Goal: Check status

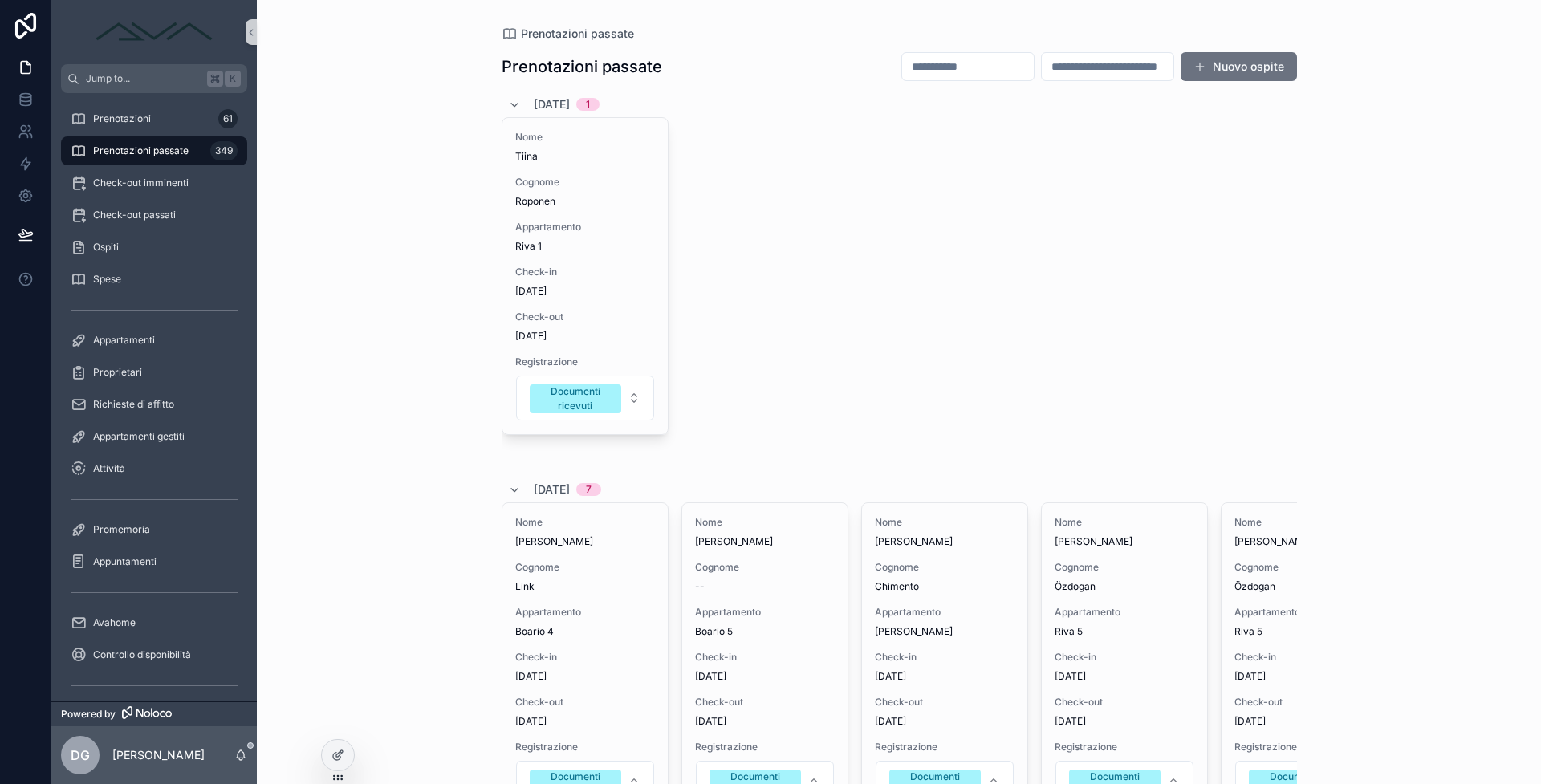
click at [1438, 402] on div "Prenotazioni passate Prenotazioni passate Nuovo ospite [DATE] 1 Nome Tiina Cogn…" at bounding box center [899, 392] width 1284 height 784
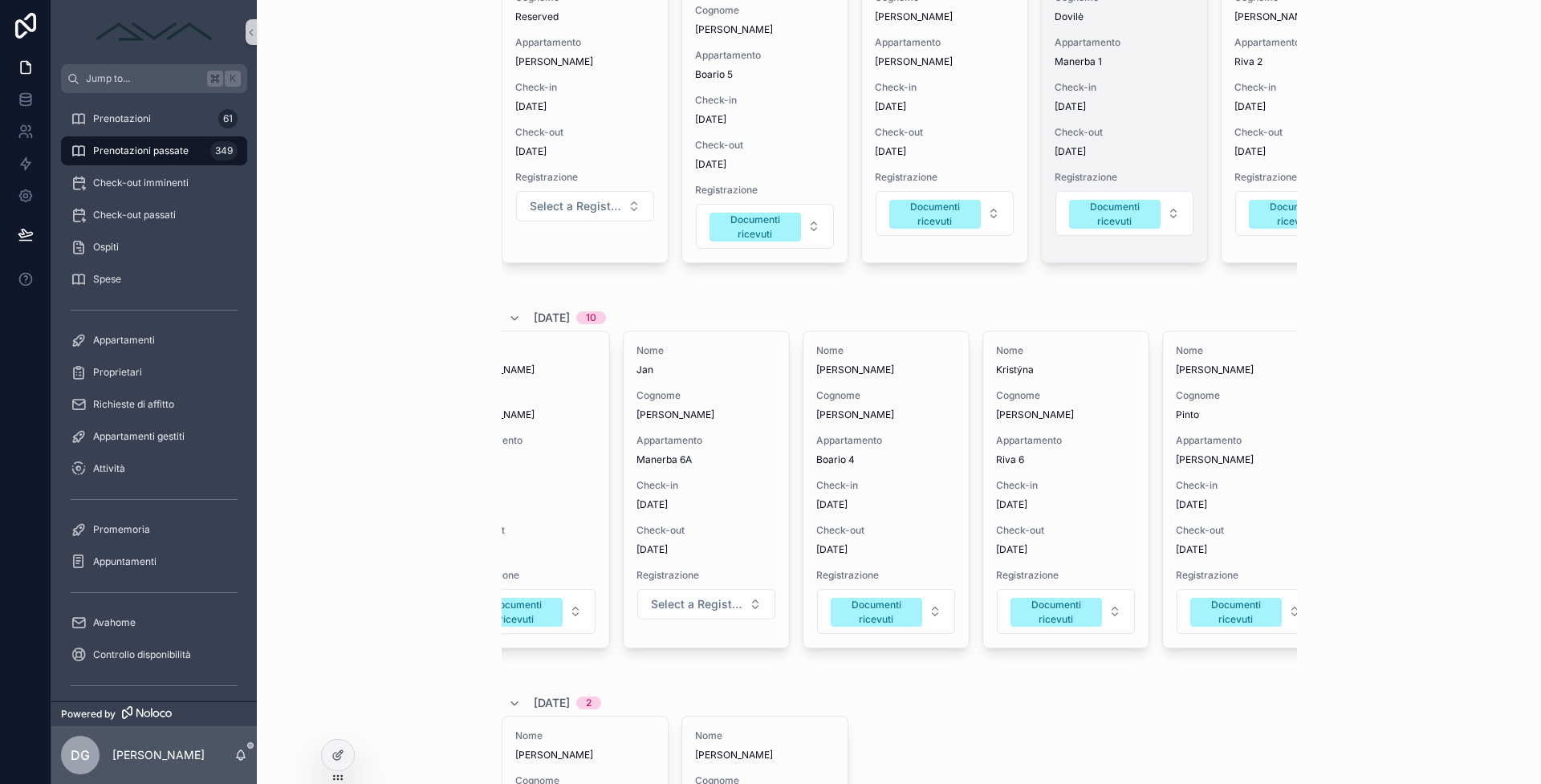
scroll to position [3829, 0]
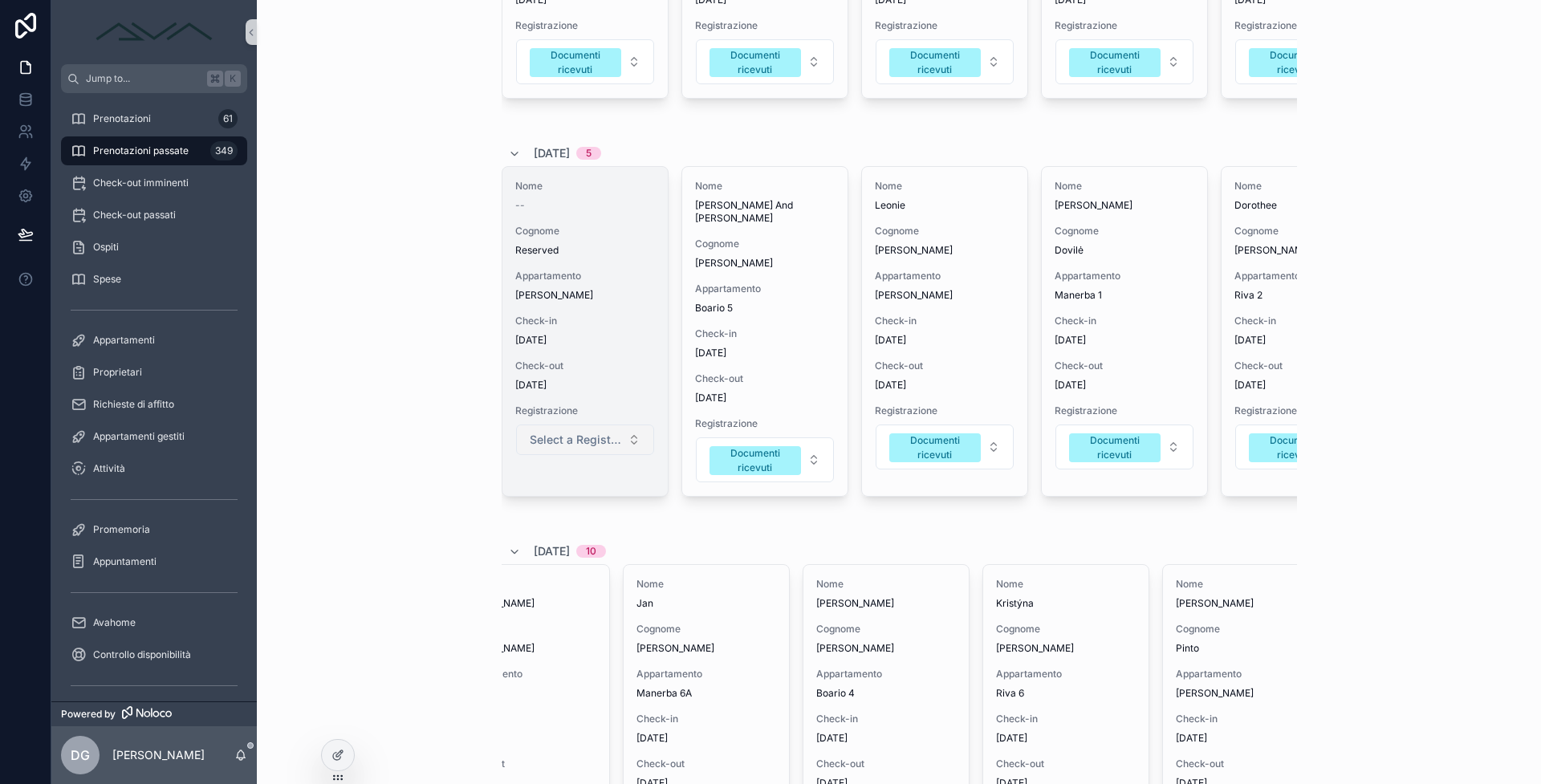
click at [622, 455] on button "Select a Registrazione" at bounding box center [585, 440] width 138 height 31
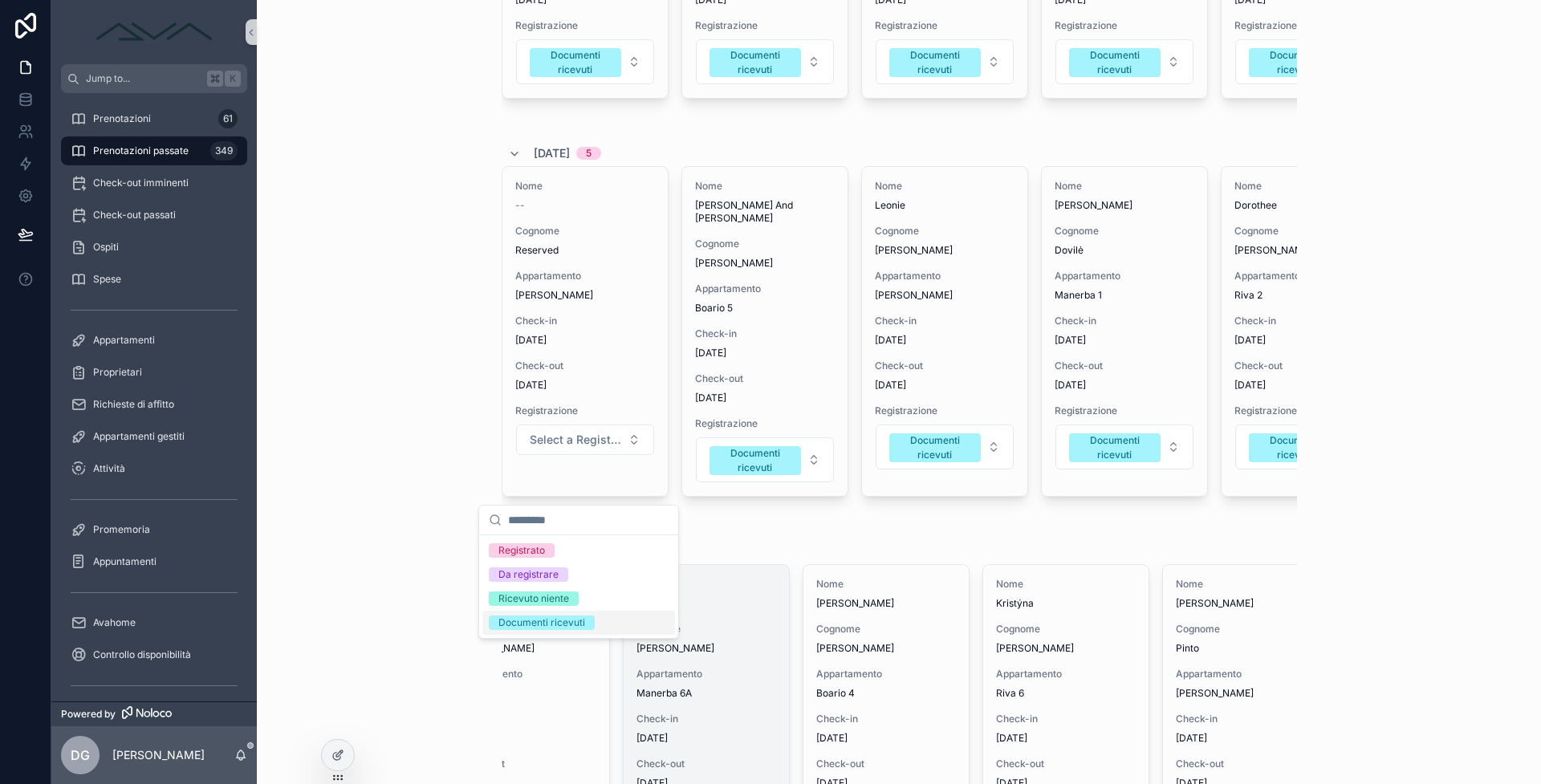
scroll to position [3833, 0]
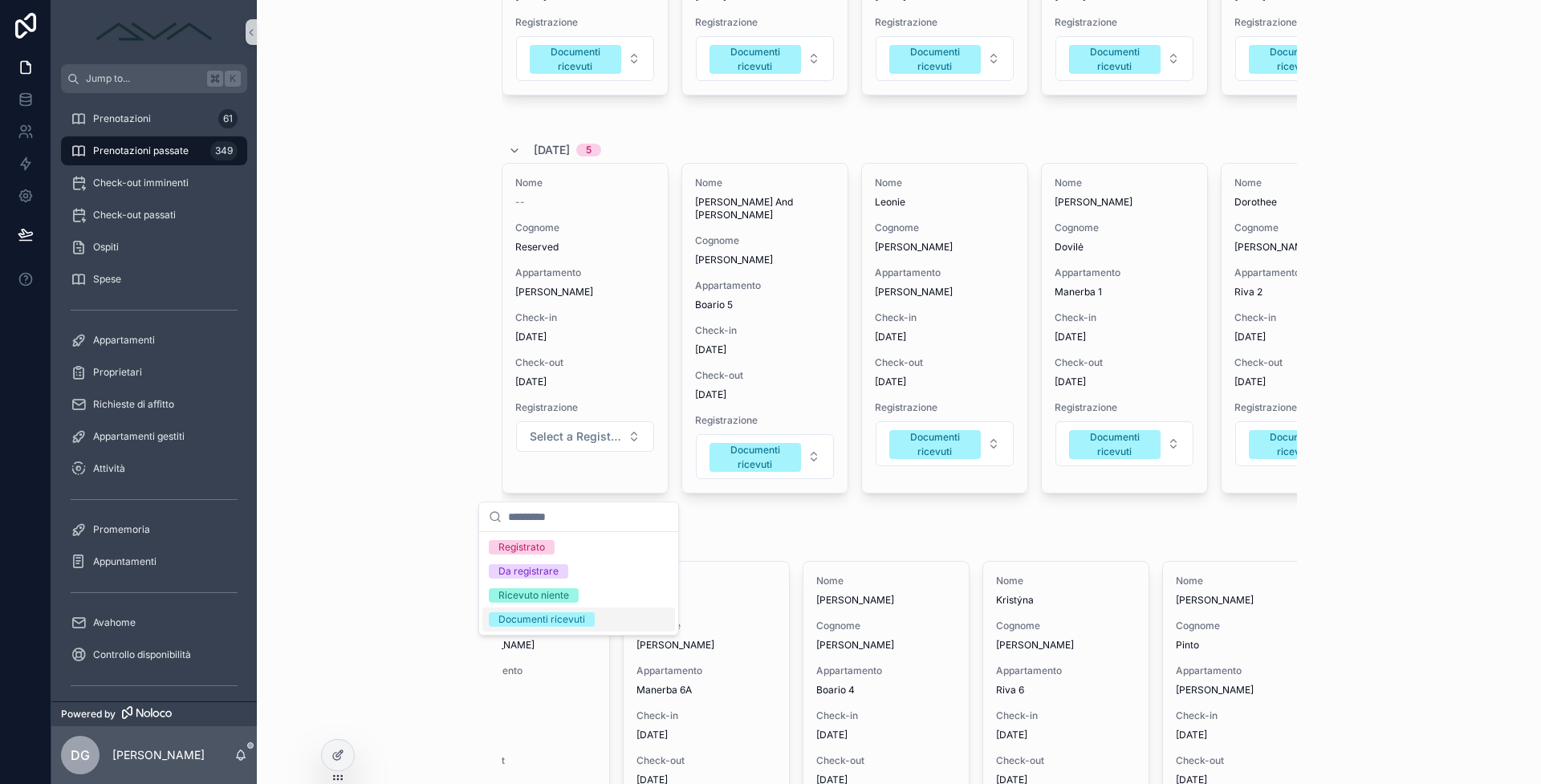
click at [625, 626] on div "Documenti ricevuti" at bounding box center [579, 620] width 192 height 24
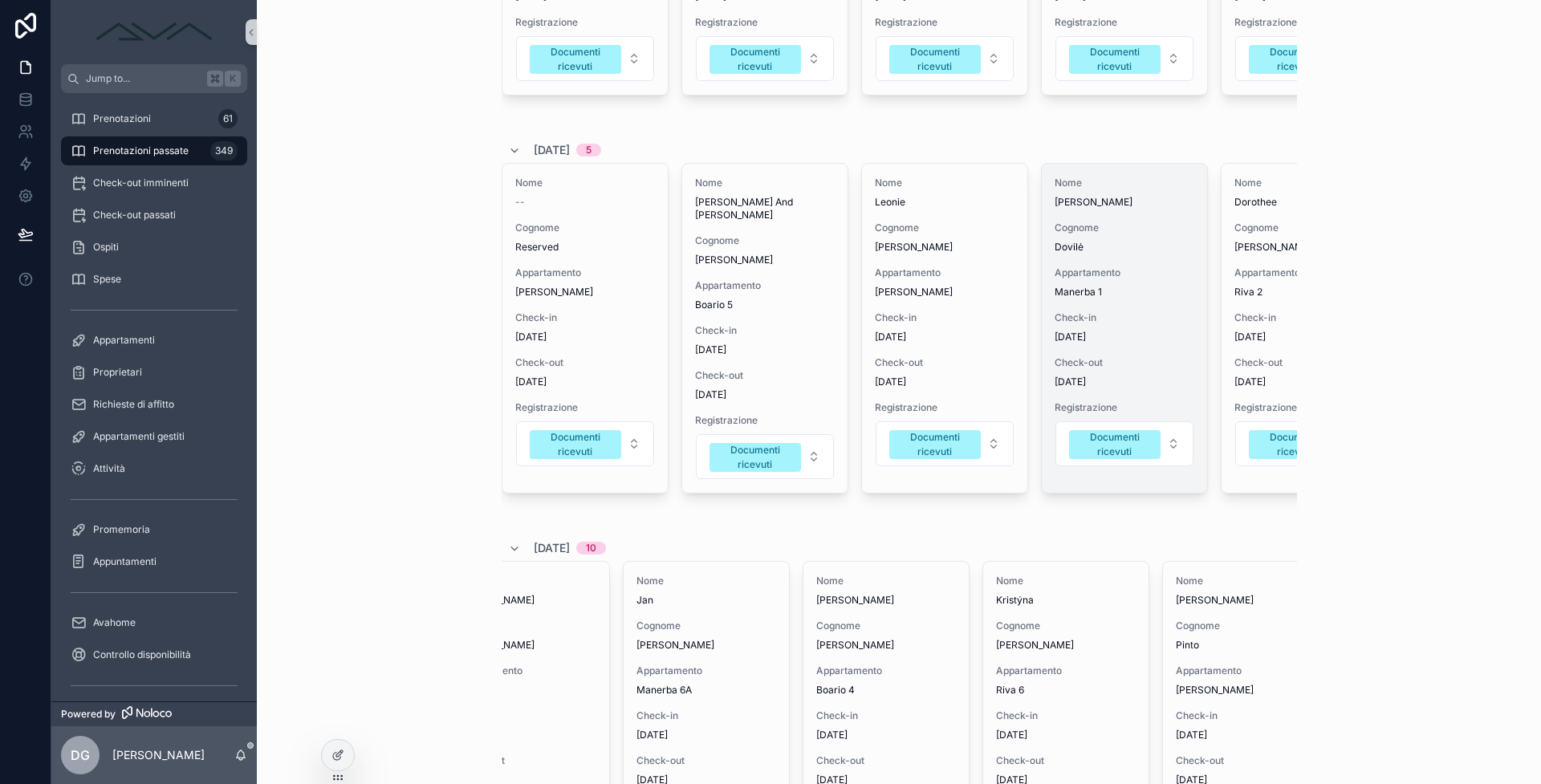
click at [1113, 343] on div "Check-in [DATE]" at bounding box center [1125, 328] width 140 height 32
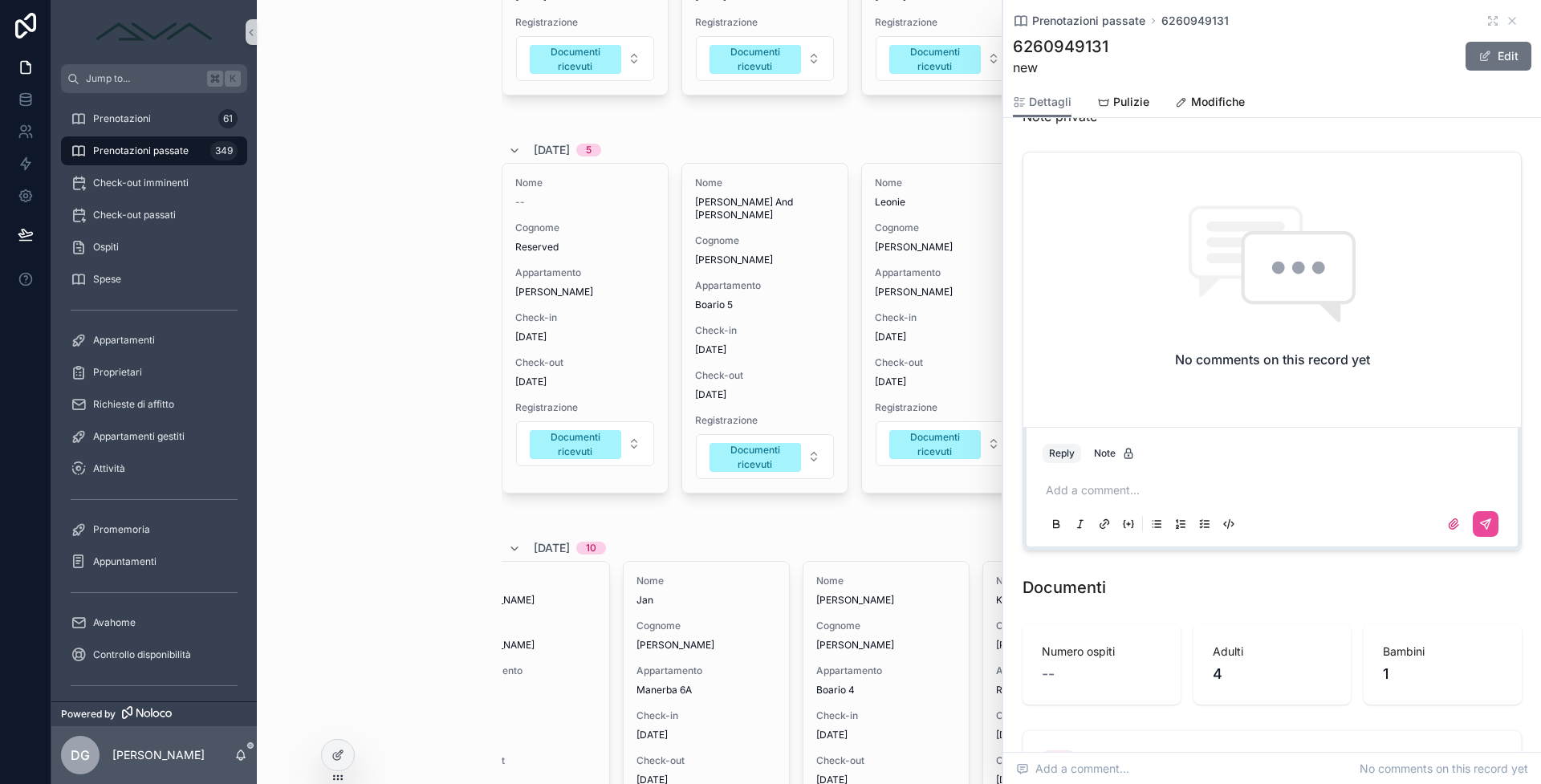
scroll to position [1534, 0]
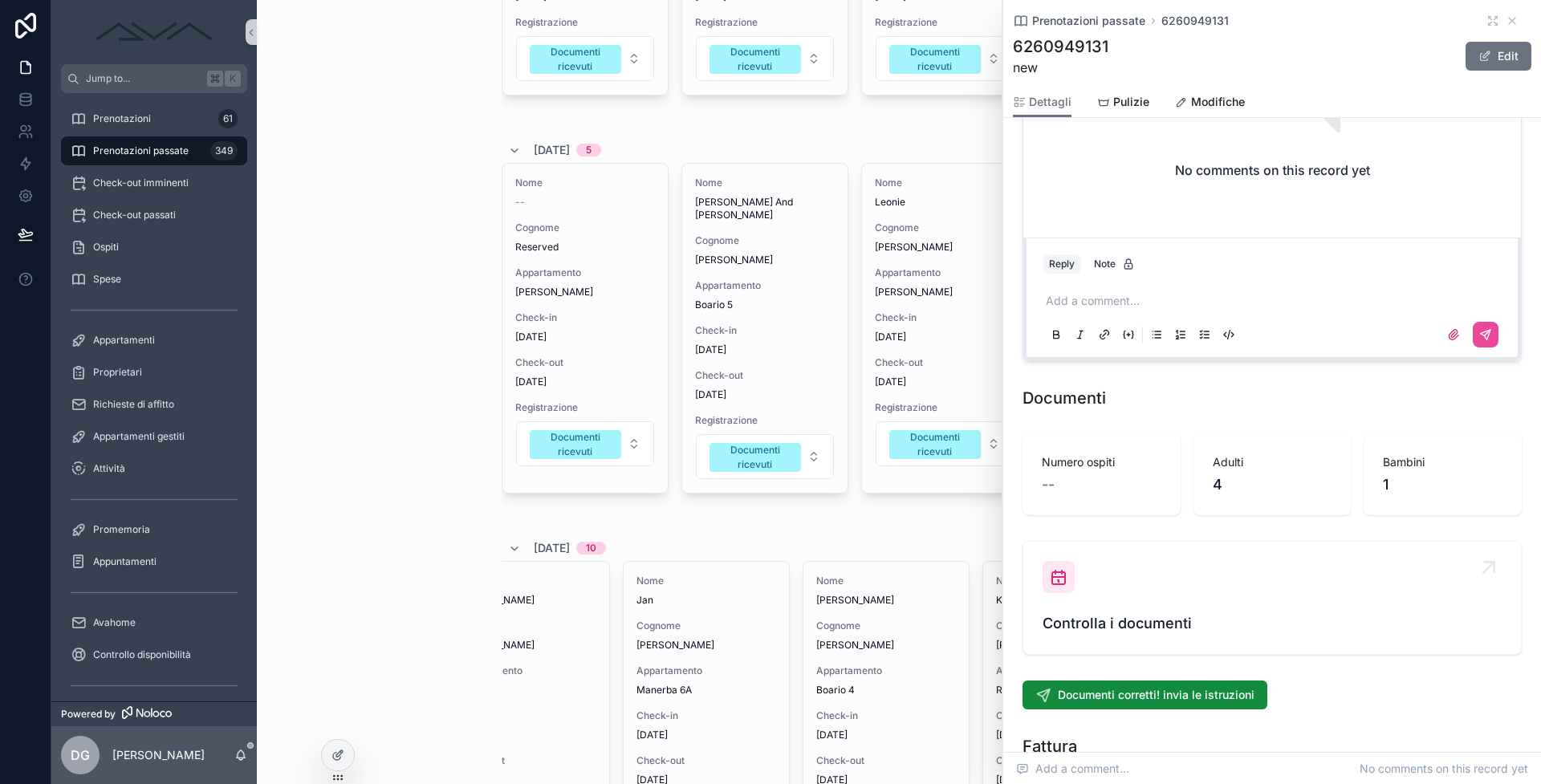
click at [1146, 567] on div "Controlla i documenti" at bounding box center [1272, 597] width 459 height 74
click at [1506, 25] on icon "scrollable content" at bounding box center [1512, 21] width 13 height 13
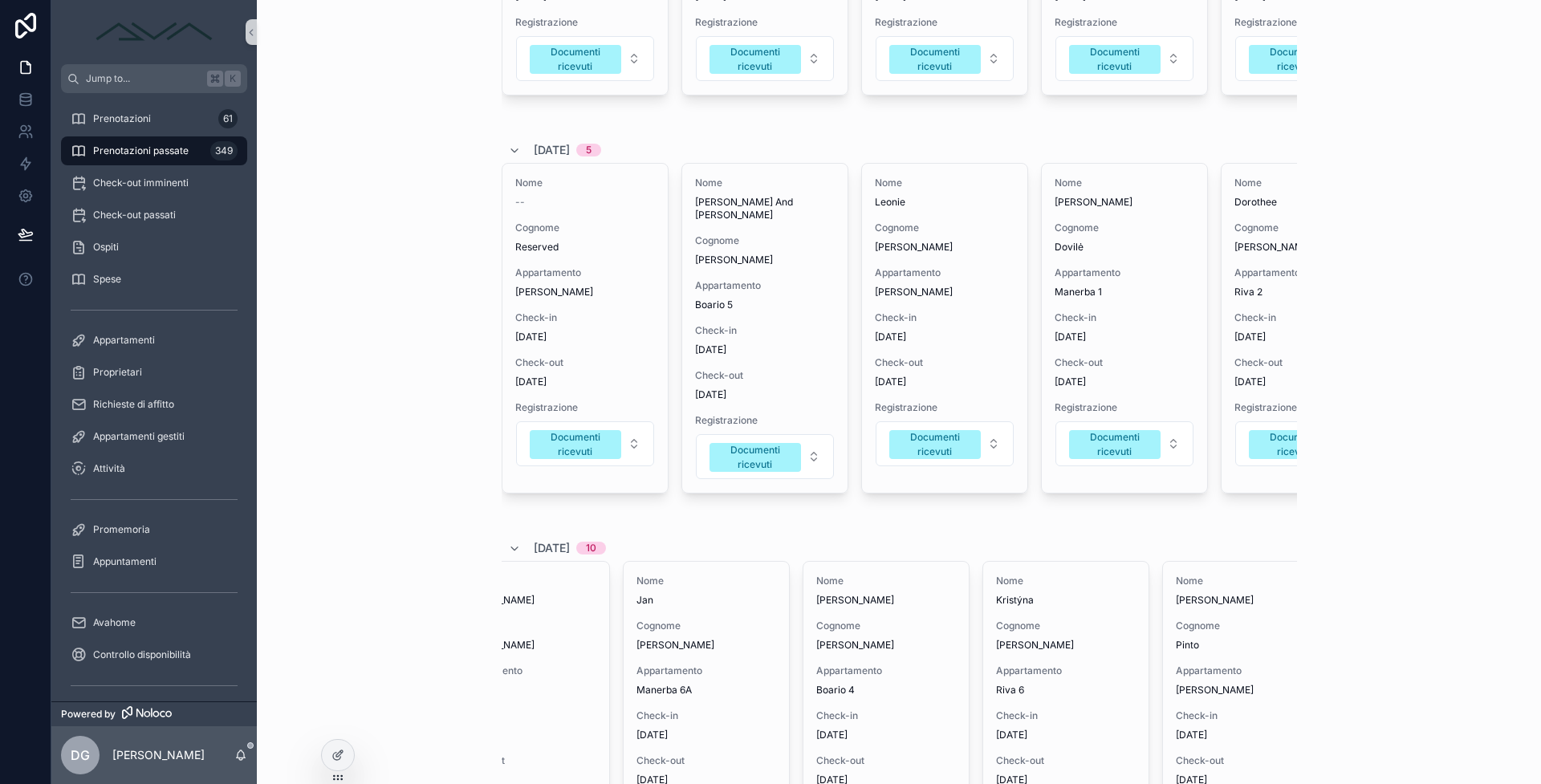
click at [1502, 14] on div "Prenotazioni passate Prenotazioni passate Nuovo ospite [DATE] 1 Nome Tiina Cogn…" at bounding box center [899, 392] width 1284 height 784
